Goal: Transaction & Acquisition: Book appointment/travel/reservation

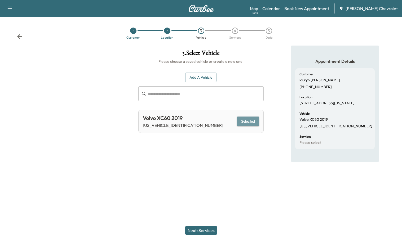
click at [248, 124] on button "Selected" at bounding box center [248, 122] width 22 height 10
click at [203, 234] on button "Next: Services" at bounding box center [201, 230] width 32 height 8
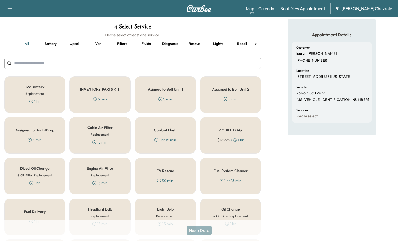
scroll to position [53, 0]
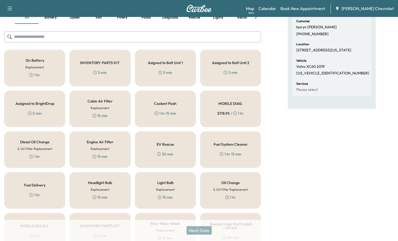
click at [237, 180] on div "Oil Change & Oil Filter Replacement 1 hr" at bounding box center [230, 190] width 61 height 37
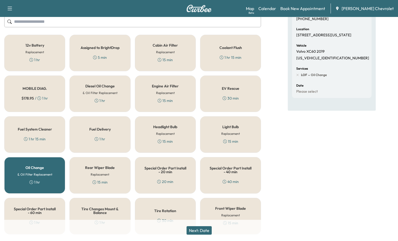
scroll to position [83, 0]
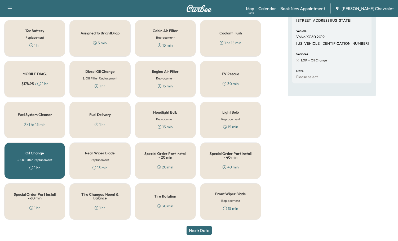
click at [193, 233] on button "Next: Date" at bounding box center [199, 230] width 25 height 8
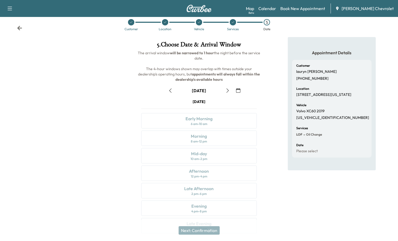
scroll to position [0, 0]
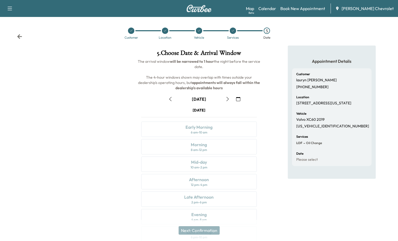
click at [271, 197] on div "Appointment Details Customer [PERSON_NAME] [PHONE_NUMBER] Location [STREET_ADDR…" at bounding box center [331, 147] width 133 height 203
click at [227, 100] on icon "button" at bounding box center [228, 99] width 2 height 4
click at [97, 127] on div at bounding box center [66, 147] width 133 height 203
click at [283, 141] on div "Appointment Details Customer [PERSON_NAME] [PHONE_NUMBER] Location [STREET_ADDR…" at bounding box center [331, 147] width 133 height 203
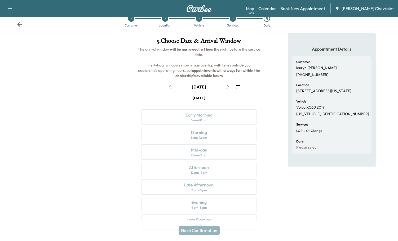
scroll to position [24, 0]
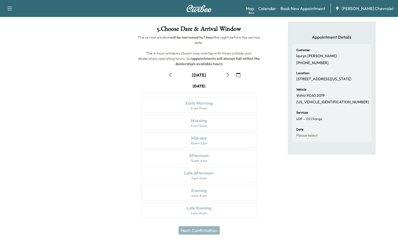
click at [230, 75] on button "button" at bounding box center [227, 75] width 9 height 8
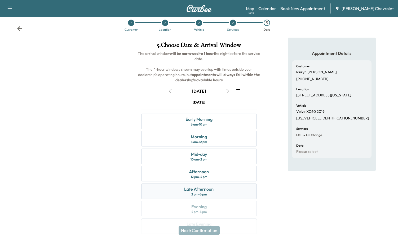
scroll to position [0, 0]
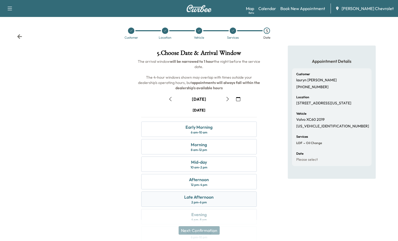
click at [222, 202] on div "Late Afternoon 2 pm - 6 pm" at bounding box center [199, 199] width 116 height 15
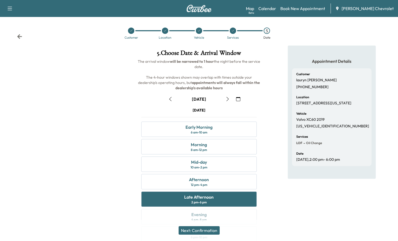
click at [170, 99] on icon "button" at bounding box center [170, 99] width 2 height 4
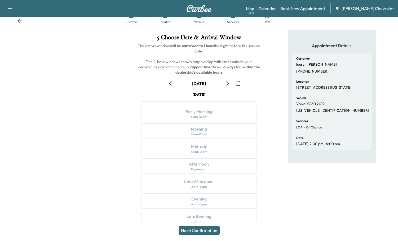
scroll to position [24, 0]
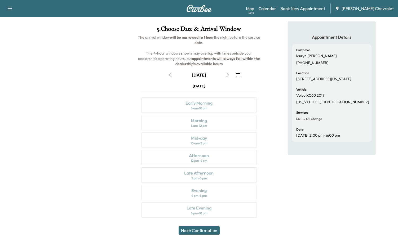
click at [230, 74] on icon "button" at bounding box center [228, 75] width 4 height 4
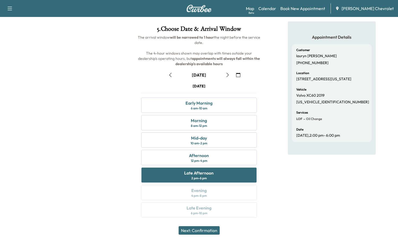
click at [169, 76] on icon "button" at bounding box center [170, 75] width 4 height 4
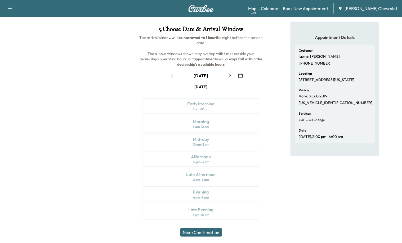
scroll to position [22, 0]
